Goal: Download file/media

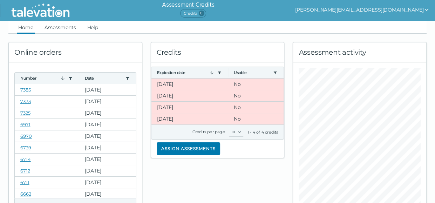
click at [52, 26] on link "Assessments" at bounding box center [60, 27] width 34 height 13
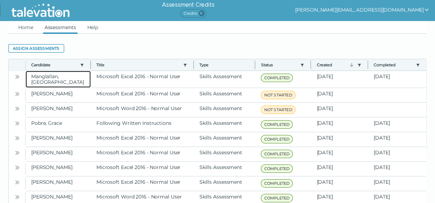
click at [68, 75] on clr-dg-cell "Manglallan, [GEOGRAPHIC_DATA]" at bounding box center [58, 79] width 65 height 17
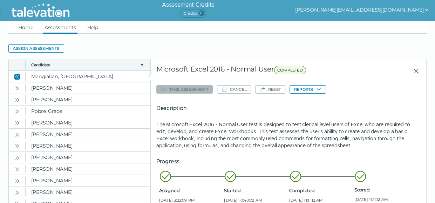
click at [308, 90] on button "Reports" at bounding box center [307, 89] width 36 height 8
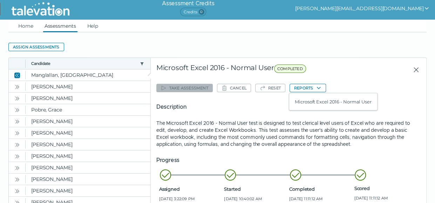
click at [312, 102] on button "Microsoft Excel 2016 - Normal User" at bounding box center [333, 101] width 88 height 8
click at [395, 8] on button "[PERSON_NAME][EMAIL_ADDRESS][DOMAIN_NAME]" at bounding box center [362, 8] width 134 height 8
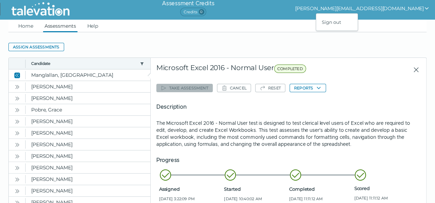
scroll to position [0, 0]
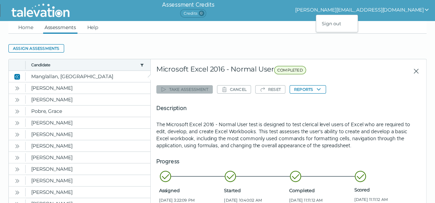
click at [357, 24] on div "Sign out" at bounding box center [336, 23] width 41 height 8
